Goal: Obtain resource: Obtain resource

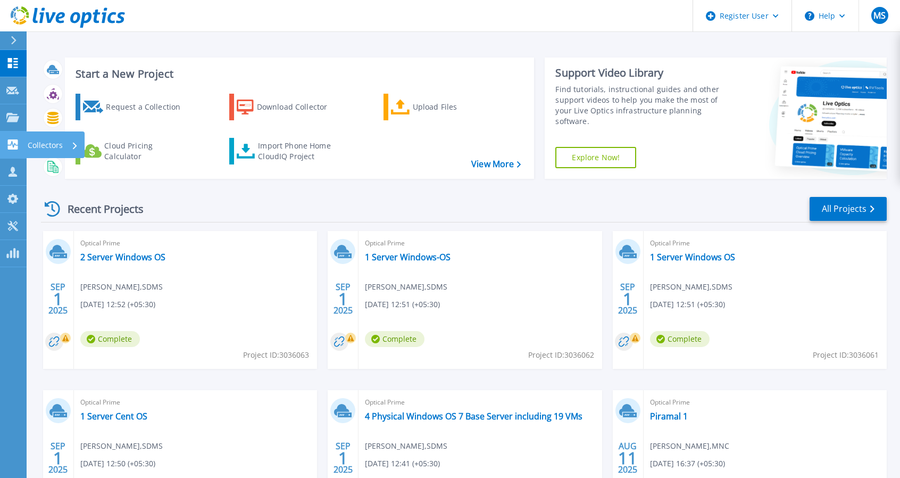
click at [13, 143] on icon at bounding box center [13, 144] width 10 height 10
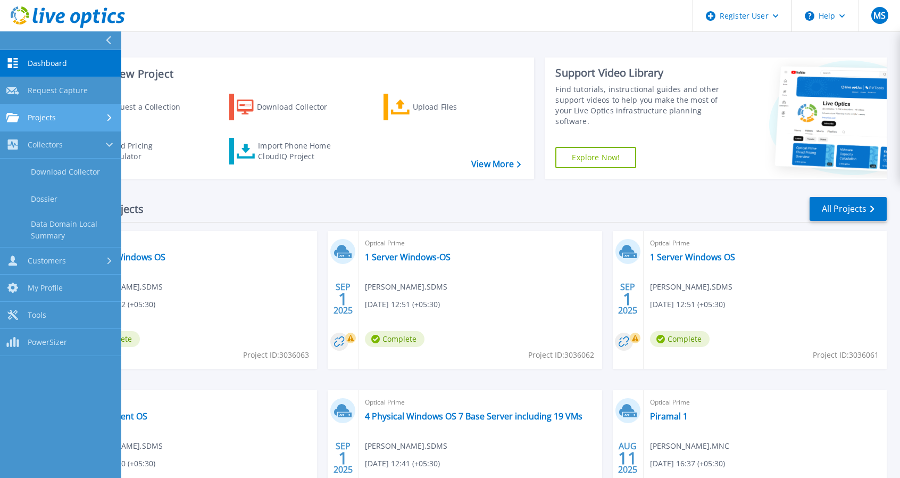
click at [68, 120] on div "Projects" at bounding box center [60, 118] width 109 height 10
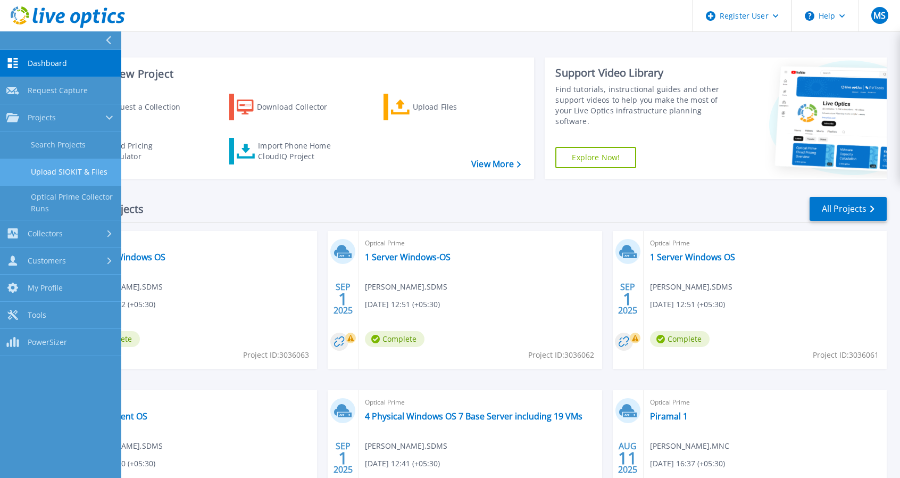
click at [73, 173] on link "Upload SIOKIT & Files" at bounding box center [60, 172] width 121 height 27
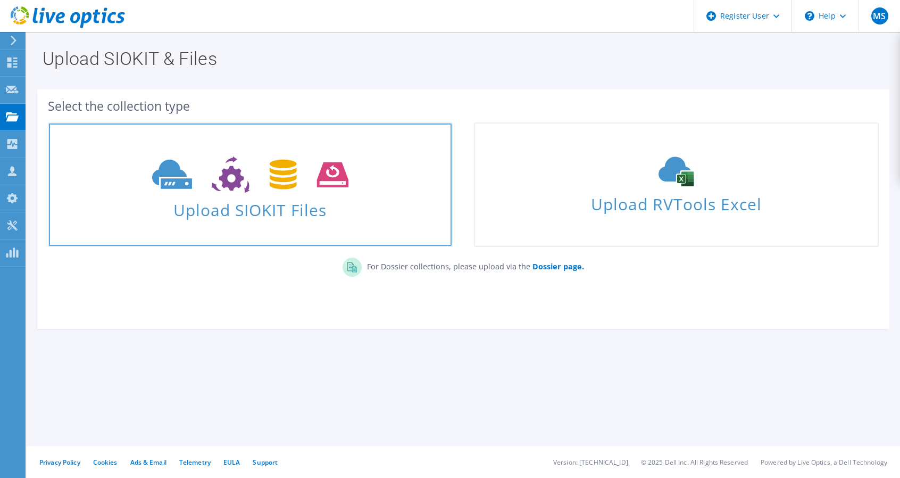
click at [272, 194] on span at bounding box center [250, 173] width 403 height 45
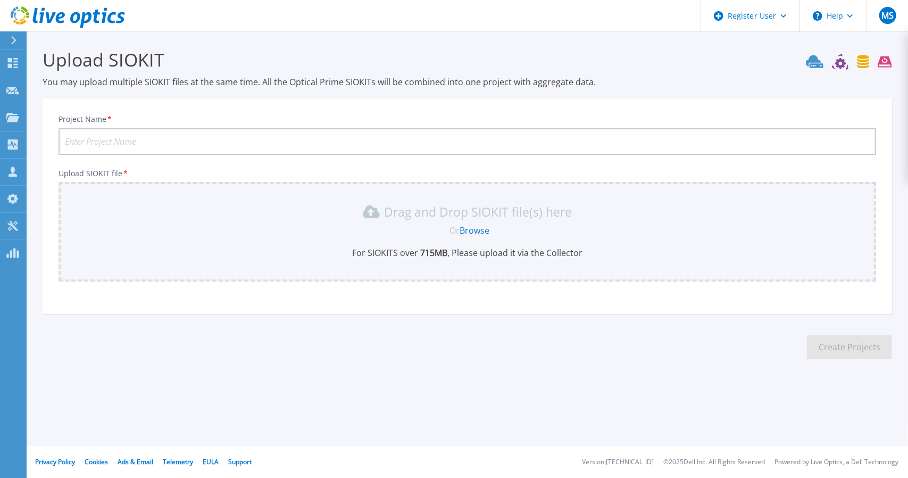
click at [246, 135] on input "Project Name *" at bounding box center [468, 141] width 818 height 27
paste input "CDCMSPRODDB6"
type input "HPCL CDCMSPRODDB6"
click at [306, 326] on section "Upload SIOKIT You may upload multiple SIOKIT files at the same time. All the Op…" at bounding box center [467, 207] width 881 height 352
click at [475, 228] on link "Browse" at bounding box center [475, 230] width 30 height 12
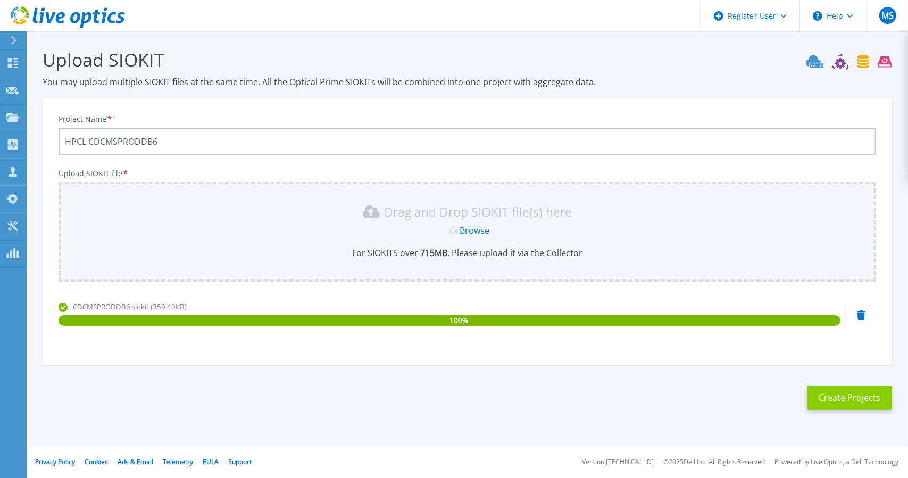
click at [841, 402] on button "Create Projects" at bounding box center [849, 398] width 85 height 24
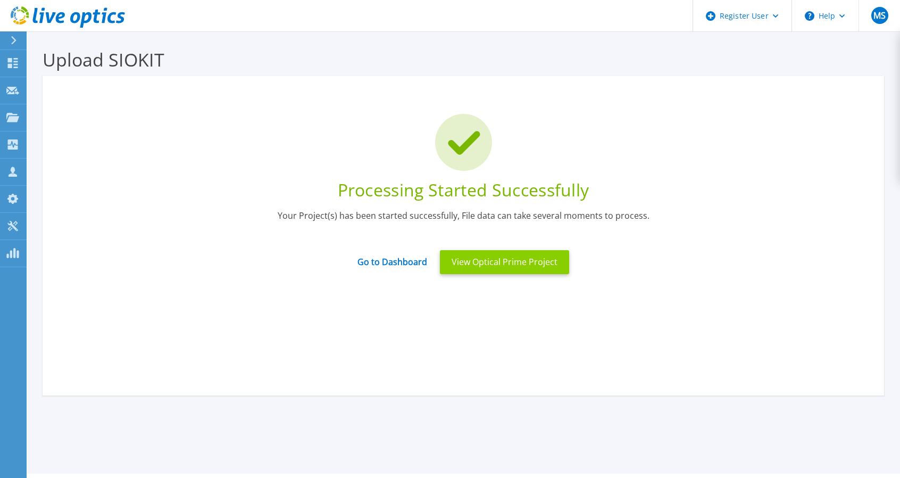
click at [488, 265] on button "View Optical Prime Project" at bounding box center [504, 262] width 129 height 24
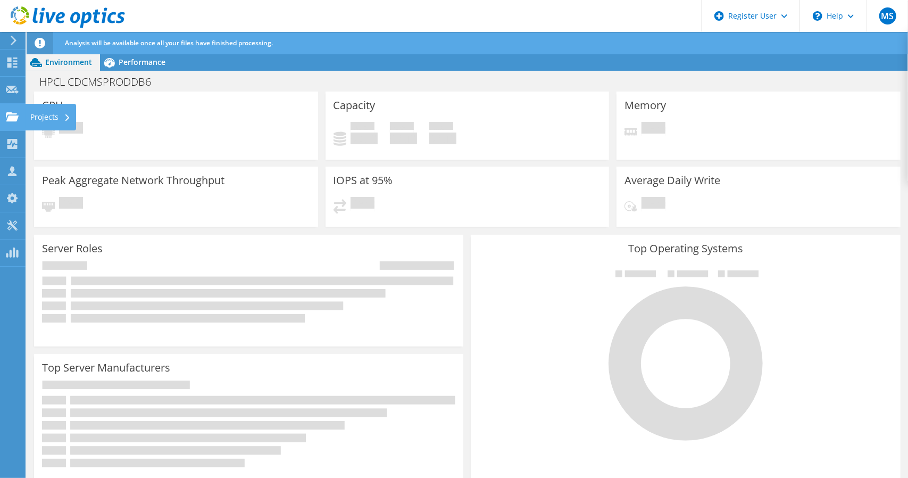
click at [9, 117] on use at bounding box center [12, 116] width 13 height 9
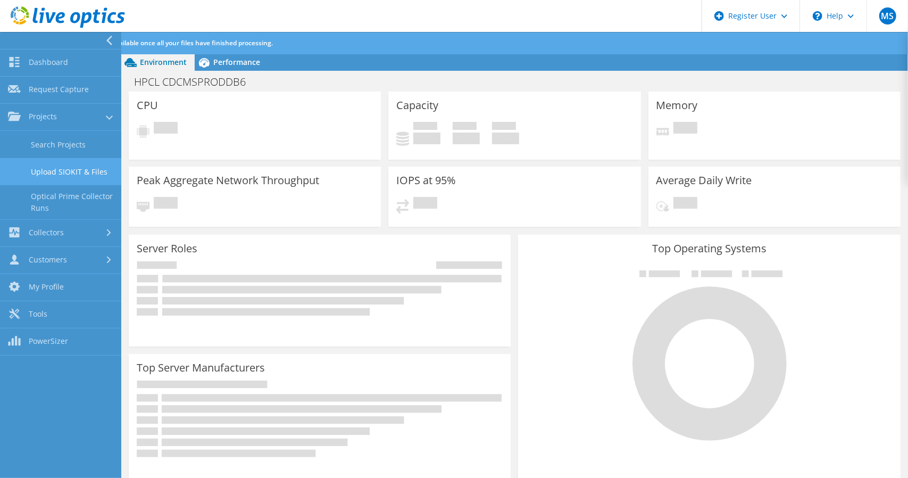
click at [65, 170] on link "Upload SIOKIT & Files" at bounding box center [60, 171] width 121 height 27
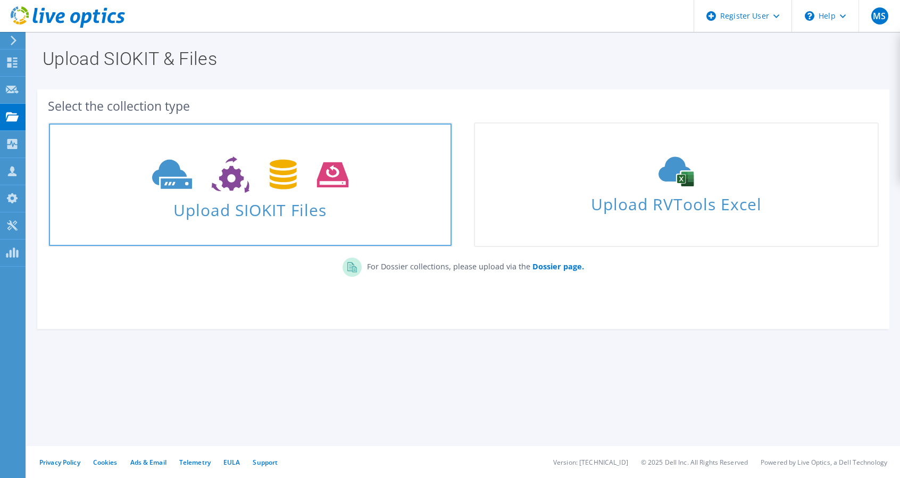
click at [224, 221] on link "Upload SIOKIT Files" at bounding box center [250, 184] width 405 height 124
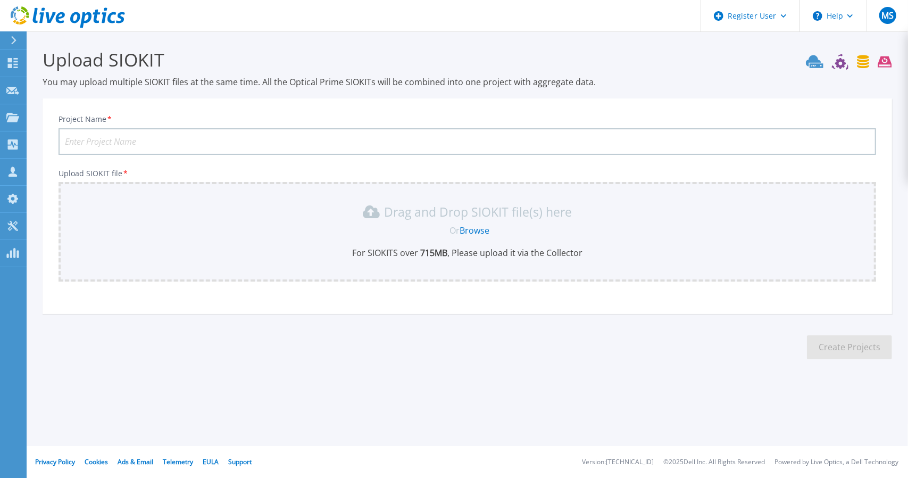
click at [202, 139] on input "Project Name *" at bounding box center [468, 141] width 818 height 27
paste input "CDCMSPRODDB7"
type input "HPCL CDCMSPRODDB7"
click at [477, 227] on link "Browse" at bounding box center [475, 230] width 30 height 12
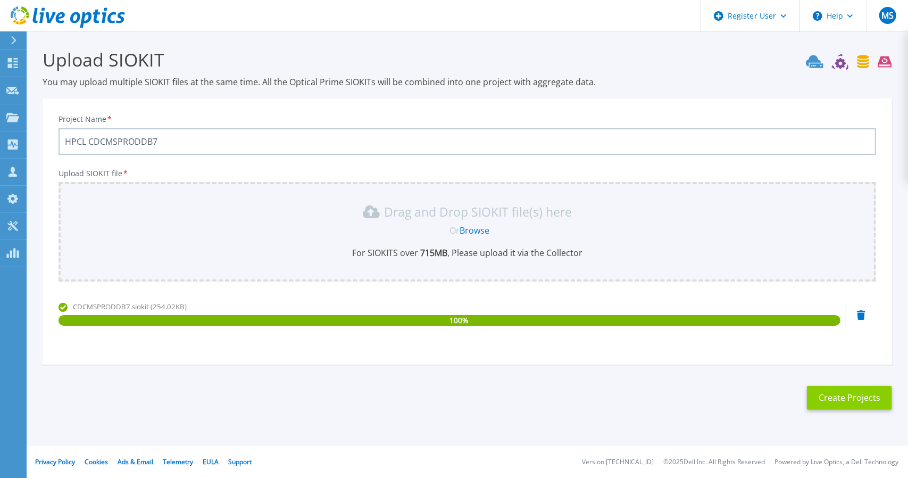
click at [837, 394] on button "Create Projects" at bounding box center [849, 398] width 85 height 24
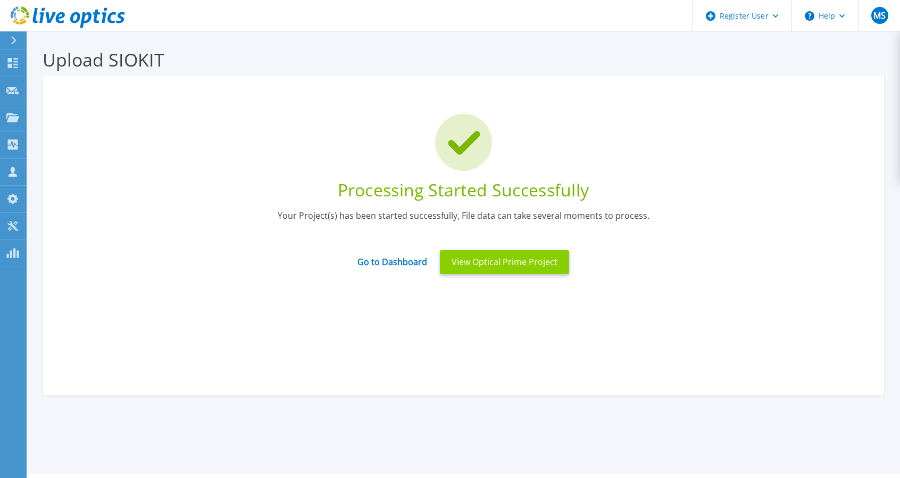
click at [491, 262] on button "View Optical Prime Project" at bounding box center [504, 262] width 129 height 24
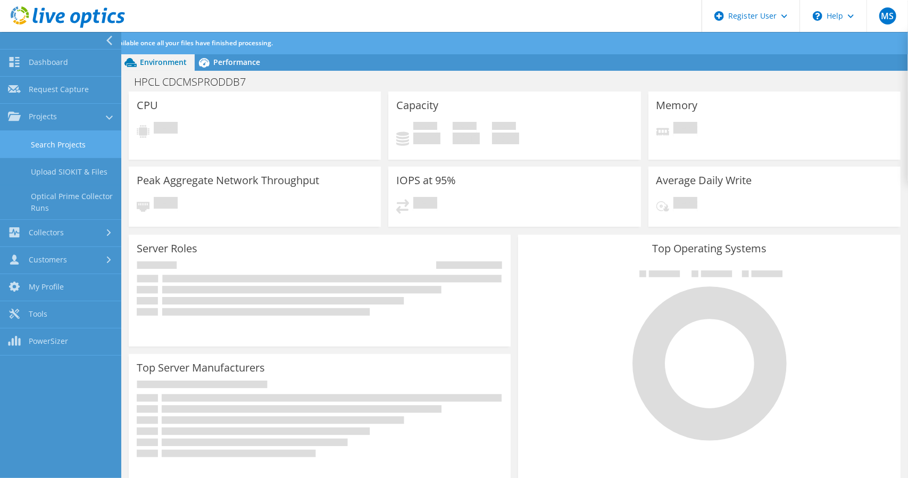
click at [52, 145] on link "Search Projects" at bounding box center [60, 144] width 121 height 27
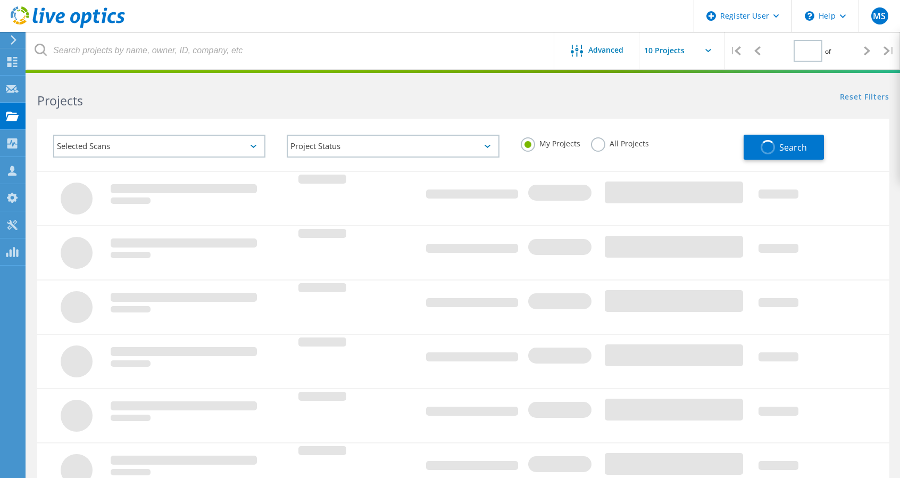
type input "1"
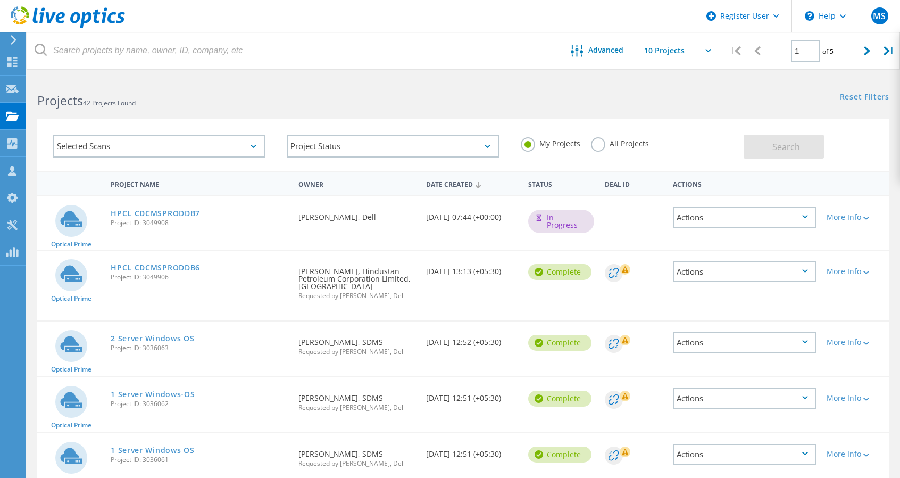
click at [157, 267] on link "HPCL CDCMSPRODDB6" at bounding box center [155, 267] width 89 height 7
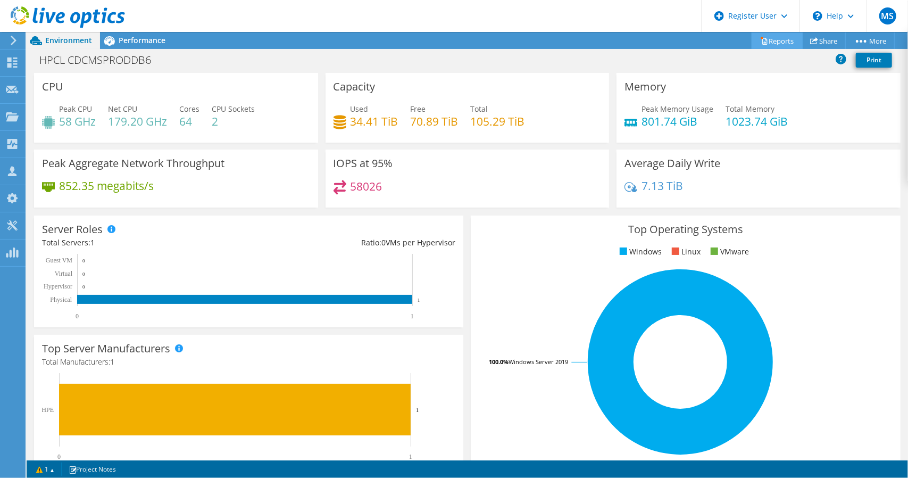
click at [780, 45] on link "Reports" at bounding box center [777, 40] width 51 height 16
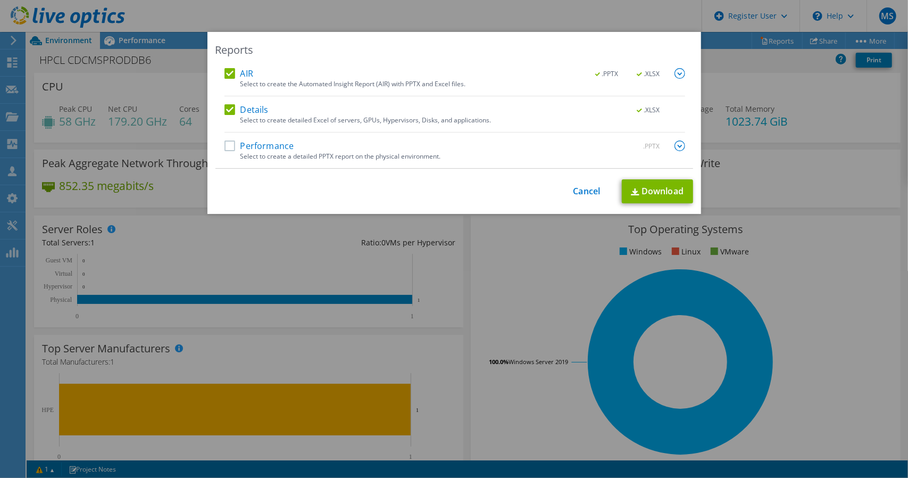
click at [224, 144] on label "Performance" at bounding box center [259, 145] width 70 height 11
click at [0, 0] on input "Performance" at bounding box center [0, 0] width 0 height 0
click at [666, 196] on link "Download" at bounding box center [657, 191] width 71 height 24
click at [575, 194] on link "Cancel" at bounding box center [586, 191] width 27 height 10
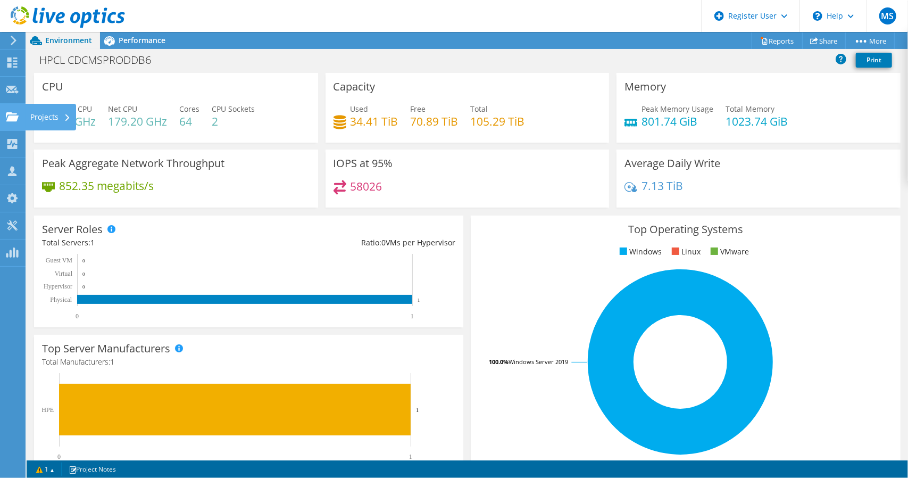
click at [14, 114] on icon at bounding box center [12, 117] width 13 height 10
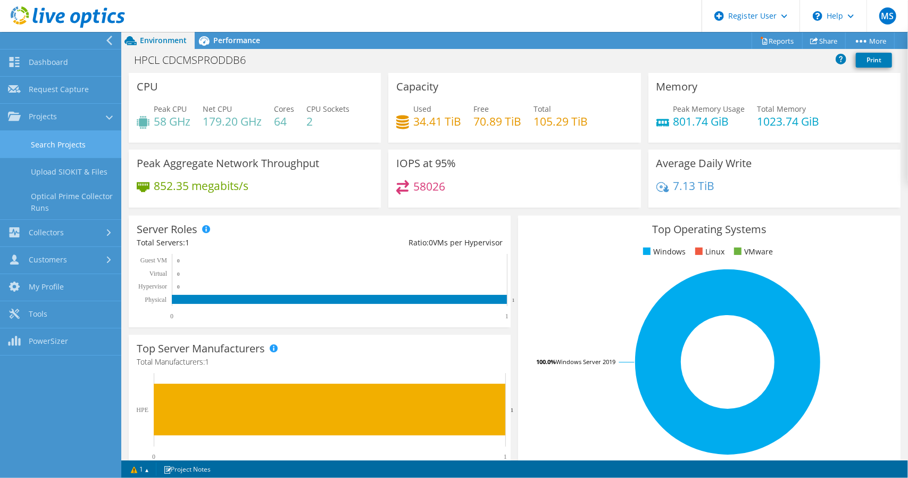
click at [50, 146] on link "Search Projects" at bounding box center [60, 144] width 121 height 27
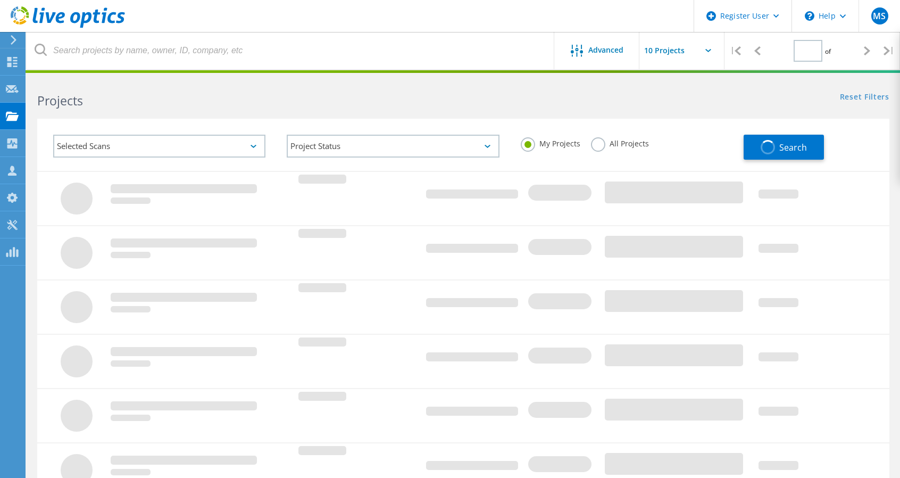
type input "1"
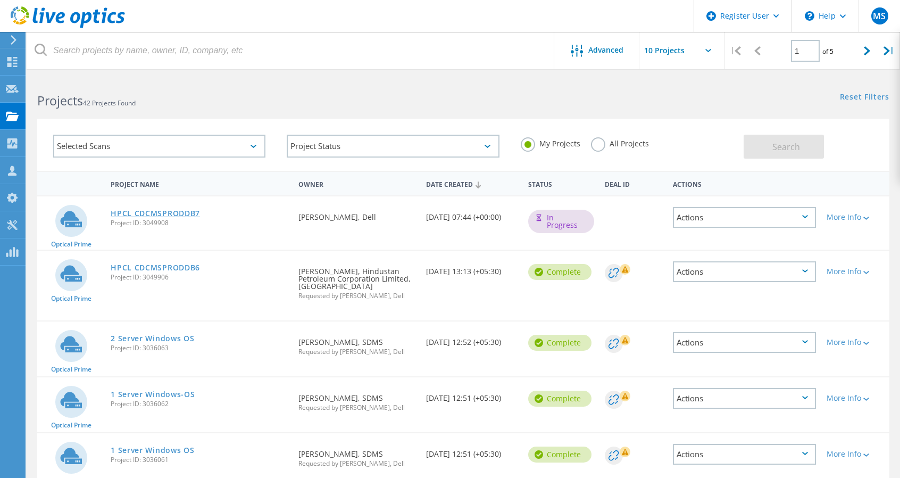
click at [148, 215] on link "HPCL CDCMSPRODDB7" at bounding box center [155, 213] width 89 height 7
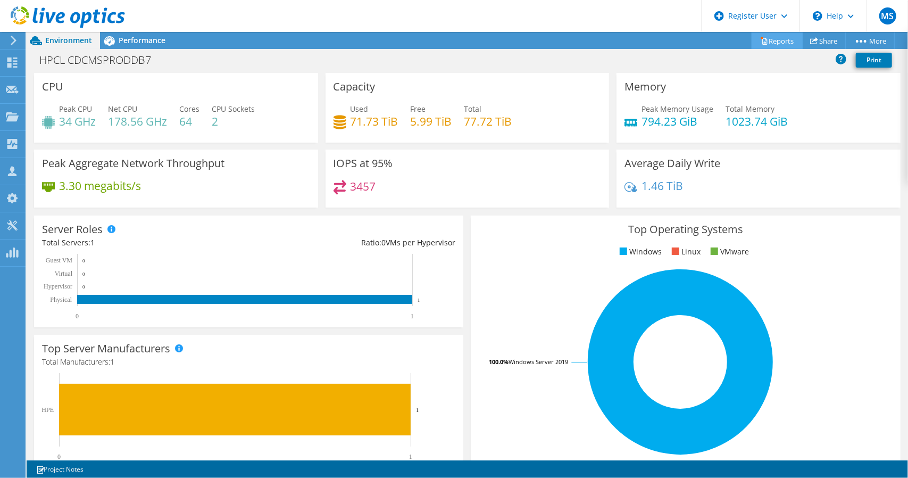
click at [767, 40] on link "Reports" at bounding box center [777, 40] width 51 height 16
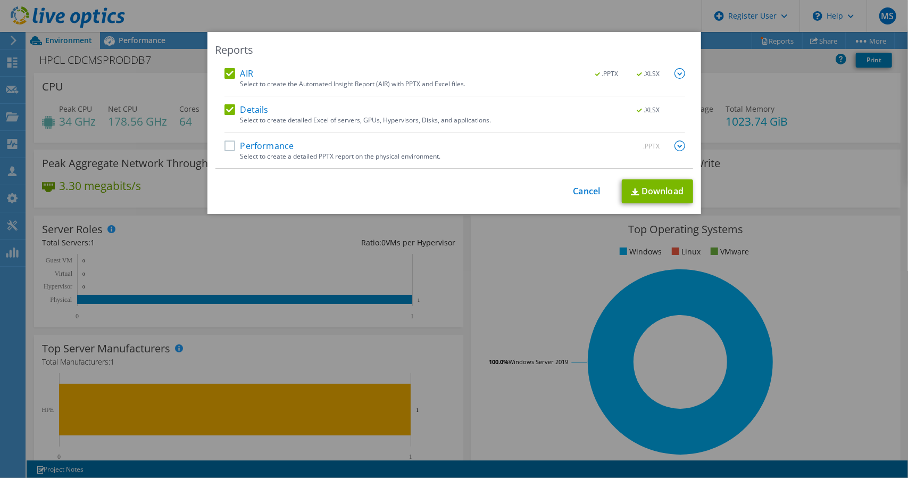
click at [224, 148] on label "Performance" at bounding box center [259, 145] width 70 height 11
click at [0, 0] on input "Performance" at bounding box center [0, 0] width 0 height 0
click at [646, 192] on link "Download" at bounding box center [657, 191] width 71 height 24
click at [579, 189] on link "Cancel" at bounding box center [586, 191] width 27 height 10
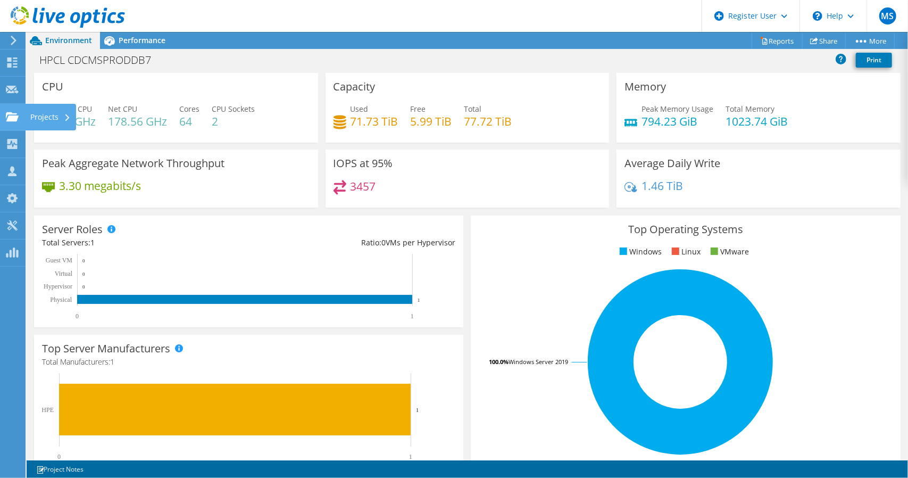
click at [15, 115] on icon at bounding box center [12, 117] width 13 height 10
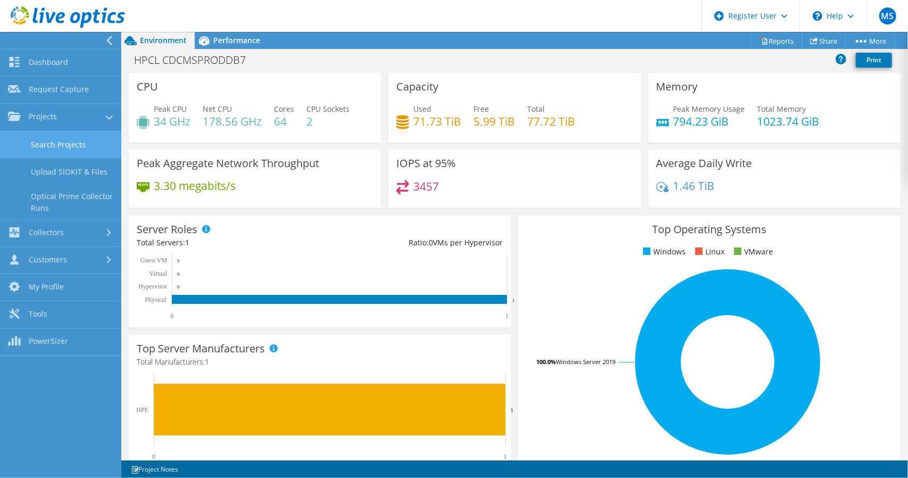
click at [44, 149] on link "Search Projects" at bounding box center [60, 144] width 121 height 27
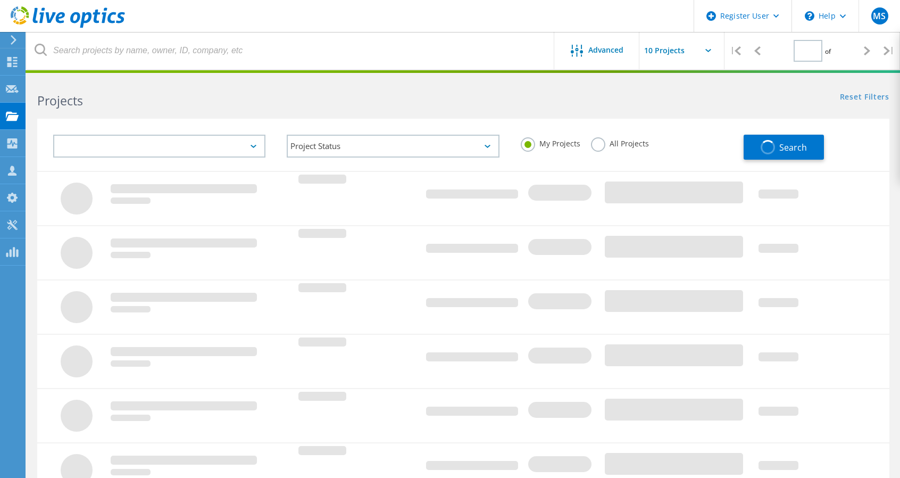
type input "1"
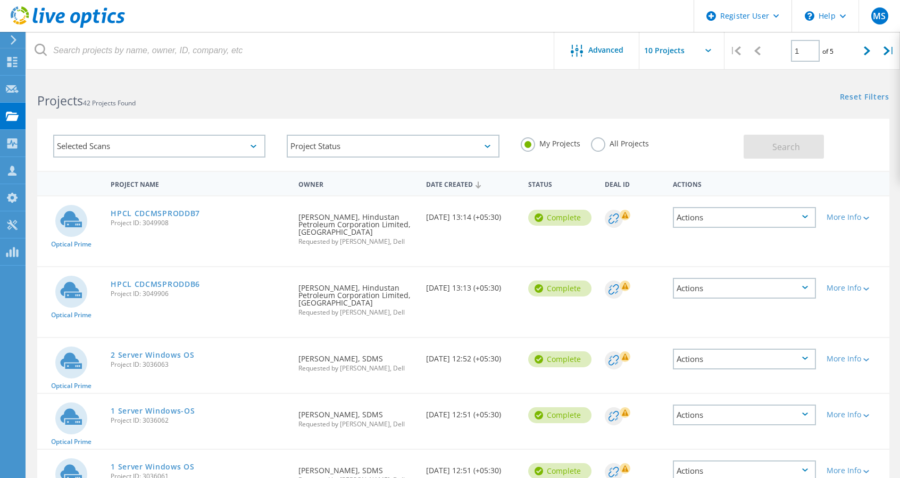
drag, startPoint x: 110, startPoint y: 296, endPoint x: 176, endPoint y: 295, distance: 66.0
click at [176, 295] on div "HPCL CDCMSPRODDB6 Project ID: 3049906" at bounding box center [198, 287] width 187 height 40
copy span "Project ID: 3049906"
